Goal: Check status: Check status

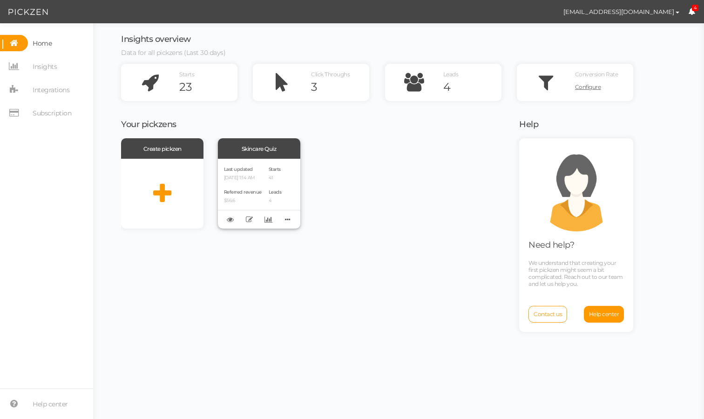
click at [250, 195] on span "Referred revenue" at bounding box center [243, 192] width 38 height 6
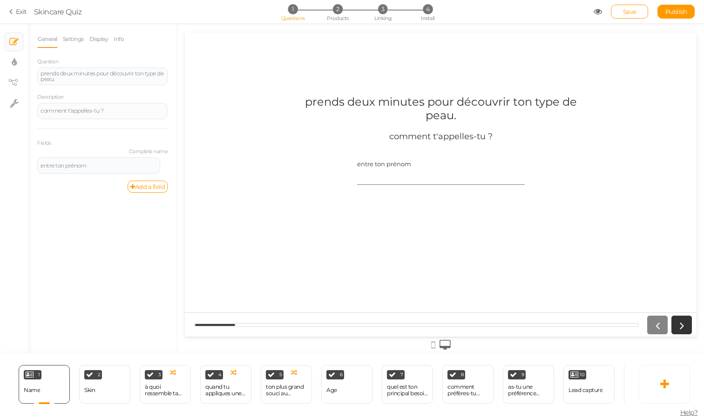
click at [16, 10] on link "Exit" at bounding box center [18, 11] width 18 height 9
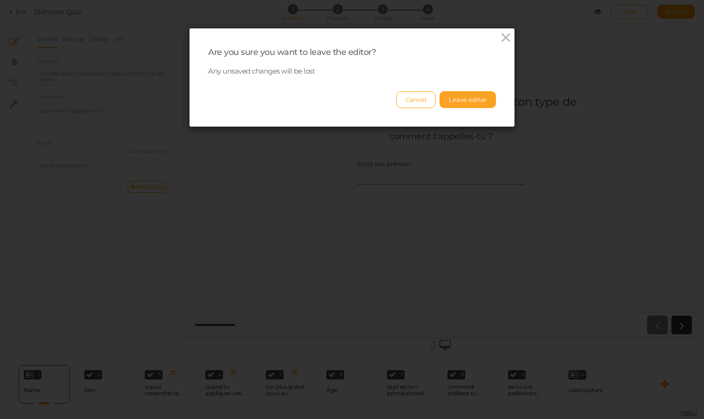
click at [467, 95] on button "Leave editor" at bounding box center [468, 99] width 56 height 17
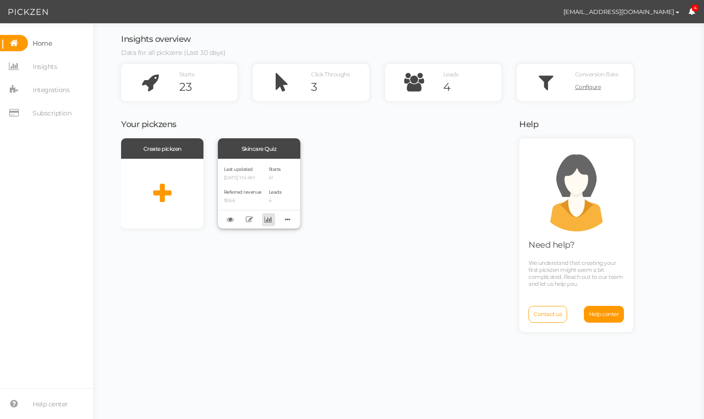
click at [267, 222] on icon at bounding box center [268, 219] width 8 height 7
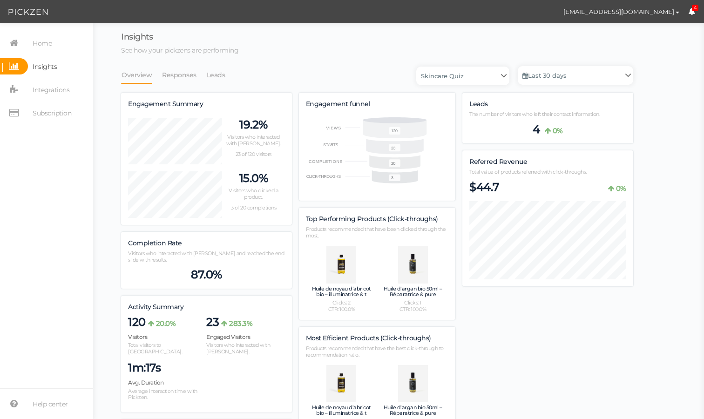
scroll to position [648, 512]
click at [552, 77] on link "Last 30 days" at bounding box center [575, 75] width 115 height 19
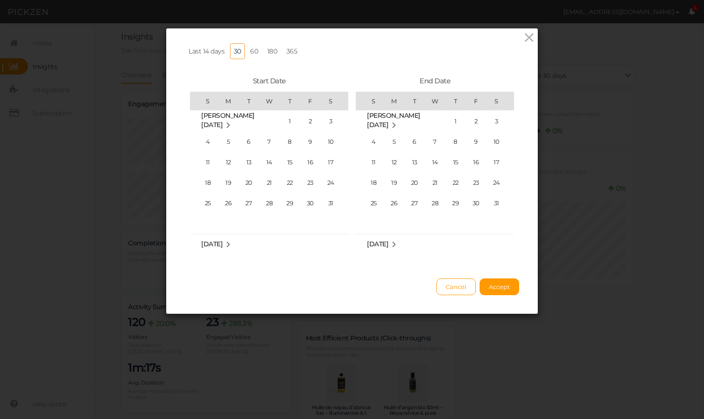
click at [219, 54] on span "Last 14 days" at bounding box center [207, 51] width 36 height 8
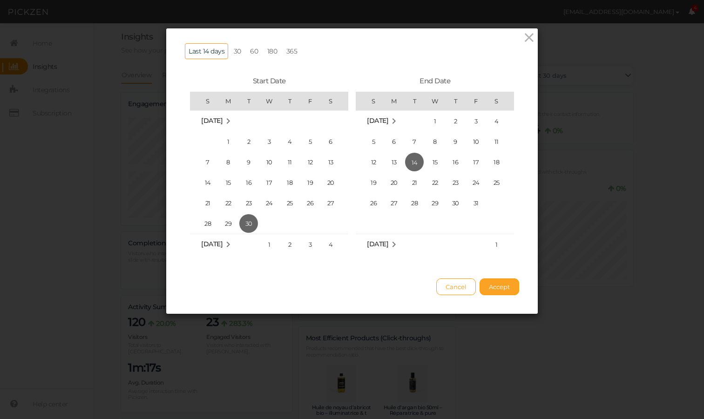
click at [510, 283] on button "Accept" at bounding box center [500, 286] width 40 height 17
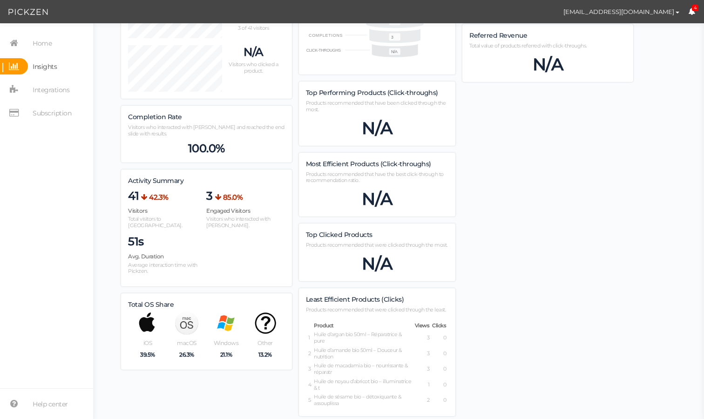
scroll to position [0, 0]
